Goal: Obtain resource: Download file/media

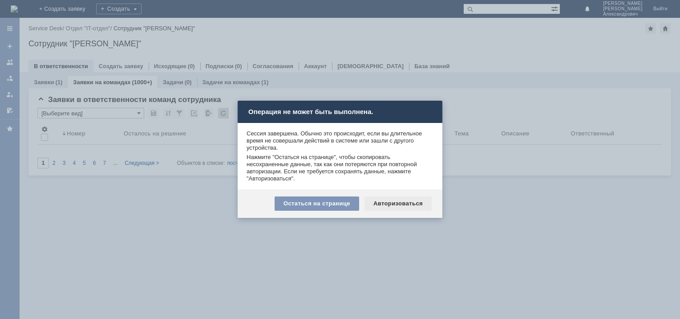
click at [402, 205] on div "Авторизоваться" at bounding box center [398, 203] width 67 height 14
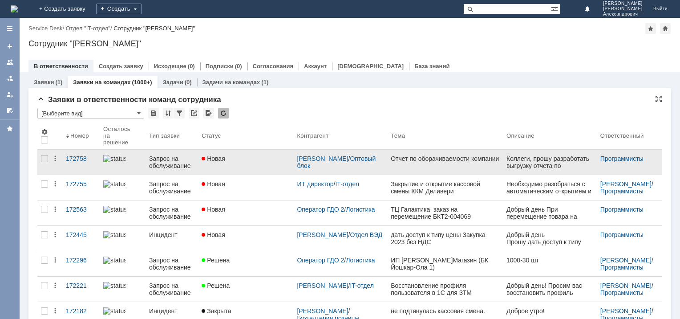
click at [393, 155] on div "Отчет по оборачиваемости компании" at bounding box center [445, 158] width 109 height 7
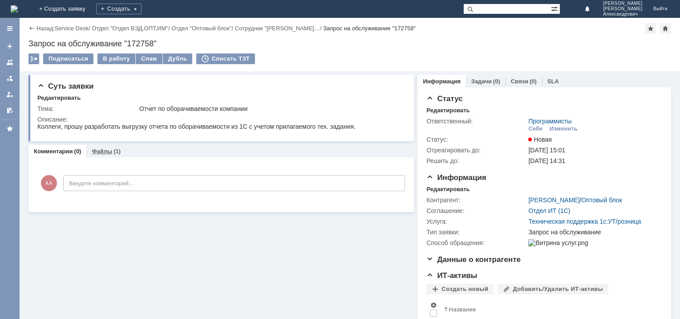
click at [107, 148] on link "Файлы" at bounding box center [102, 151] width 20 height 7
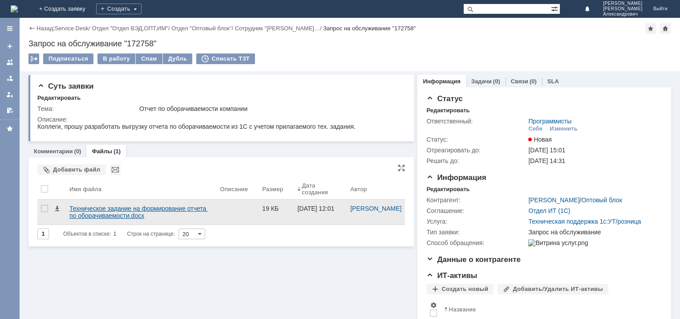
click at [138, 210] on div "Техническое задание на формирование отчета по оборачиваемости.docx" at bounding box center [140, 212] width 143 height 14
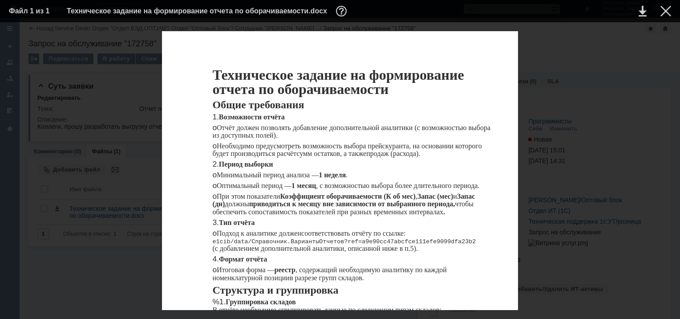
click at [641, 17] on td at bounding box center [634, 10] width 24 height 13
click at [640, 10] on link at bounding box center [643, 11] width 8 height 11
click at [438, 10] on td "Техническое задание на формирование отчета по оборачиваемости.docx" at bounding box center [332, 10] width 531 height 13
drag, startPoint x: 572, startPoint y: 50, endPoint x: 588, endPoint y: 46, distance: 16.1
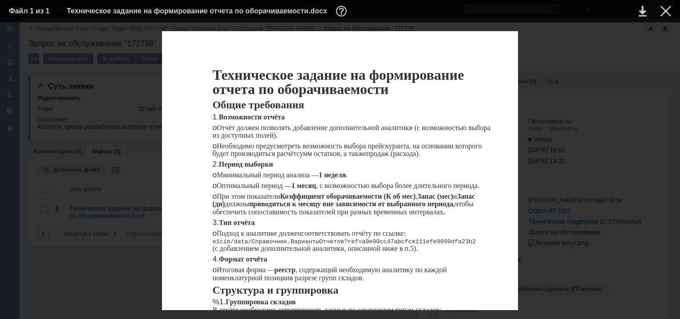
click at [670, 9] on div at bounding box center [666, 11] width 11 height 11
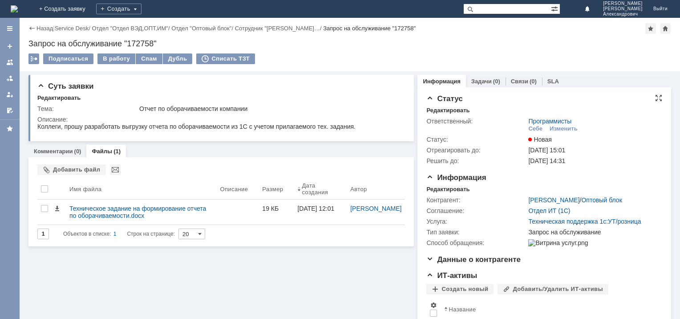
click at [630, 164] on td "21.10.2025 14:31" at bounding box center [593, 160] width 133 height 11
click at [141, 44] on div "Запрос на обслуживание "172758"" at bounding box center [349, 43] width 643 height 9
click at [142, 41] on div "Запрос на обслуживание "172758"" at bounding box center [349, 43] width 643 height 9
